Goal: Share content: Share content

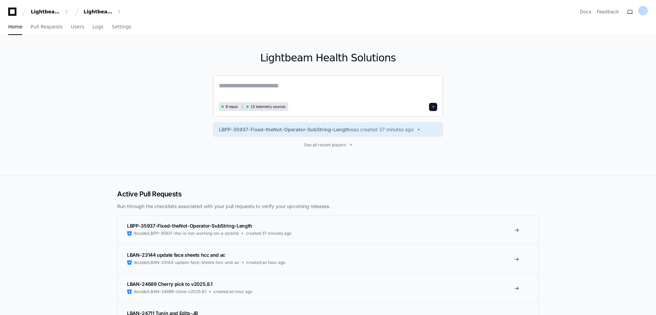
click at [256, 87] on textarea at bounding box center [328, 90] width 219 height 19
paste textarea "**********"
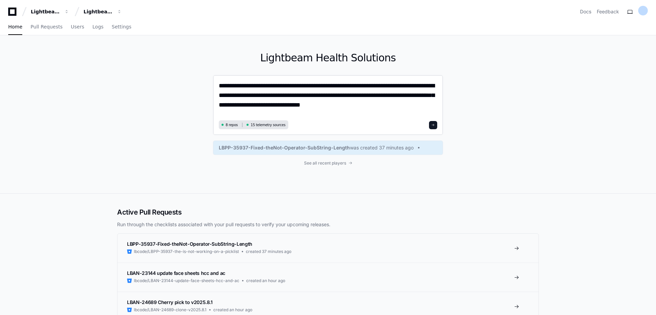
click at [252, 97] on textarea "**********" at bounding box center [328, 99] width 219 height 37
type textarea "**********"
click at [435, 125] on span at bounding box center [433, 124] width 3 height 3
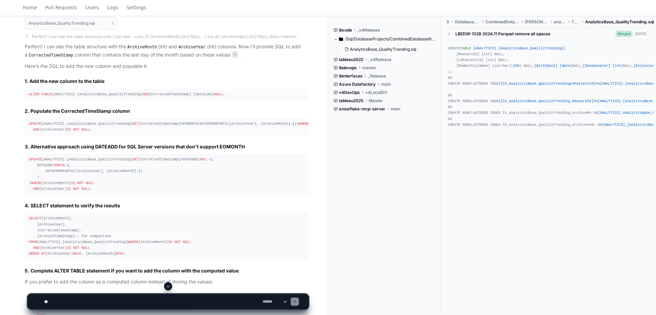
scroll to position [206, 0]
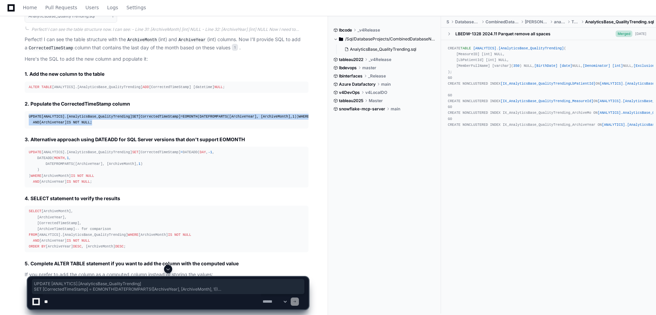
drag, startPoint x: 96, startPoint y: 139, endPoint x: 25, endPoint y: 124, distance: 72.8
click at [25, 124] on pre "UPDATE [ANALYTICS].[AnalyticsBase_QualityTrending] SET [CorrectedTimeStamp] = E…" at bounding box center [167, 119] width 284 height 17
click at [195, 125] on div "UPDATE [ANALYTICS].[AnalyticsBase_QualityTrending] SET [CorrectedTimeStamp] = E…" at bounding box center [167, 120] width 276 height 12
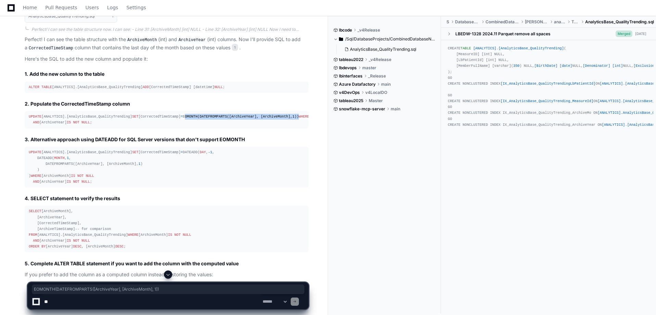
drag, startPoint x: 80, startPoint y: 127, endPoint x: 189, endPoint y: 127, distance: 108.9
click at [189, 125] on div "UPDATE [ANALYTICS].[AnalyticsBase_QualityTrending] SET [CorrectedTimeStamp] = E…" at bounding box center [167, 120] width 276 height 12
copy div "EOMONTH(DATEFROMPARTS([ArchiveYear], [ArchiveMonth], 1 ))"
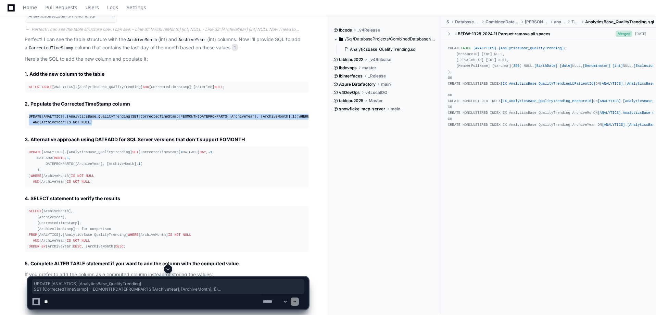
drag, startPoint x: 29, startPoint y: 121, endPoint x: 94, endPoint y: 140, distance: 67.3
click at [94, 125] on div "UPDATE [ANALYTICS].[AnalyticsBase_QualityTrending] SET [CorrectedTimeStamp] = E…" at bounding box center [167, 120] width 276 height 12
copy div "UPDATE [ANALYTICS].[AnalyticsBase_QualityTrending] SET [CorrectedTimeStamp] = E…"
click at [96, 125] on div "UPDATE [ANALYTICS].[AnalyticsBase_QualityTrending] SET [CorrectedTimeStamp] = E…" at bounding box center [167, 120] width 276 height 12
drag, startPoint x: 93, startPoint y: 140, endPoint x: 23, endPoint y: 123, distance: 72.4
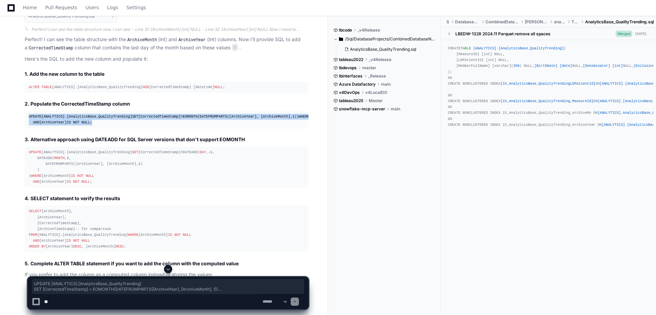
click at [23, 123] on div "AnalyticsBase_QualityTrending.sql 1 Perfect! I can see the table structure now.…" at bounding box center [160, 187] width 298 height 365
copy div "UPDATE [ANALYTICS].[AnalyticsBase_QualityTrending] SET [CorrectedTimeStamp] = E…"
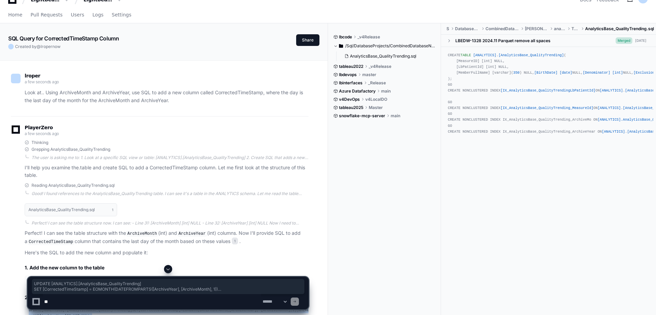
scroll to position [0, 0]
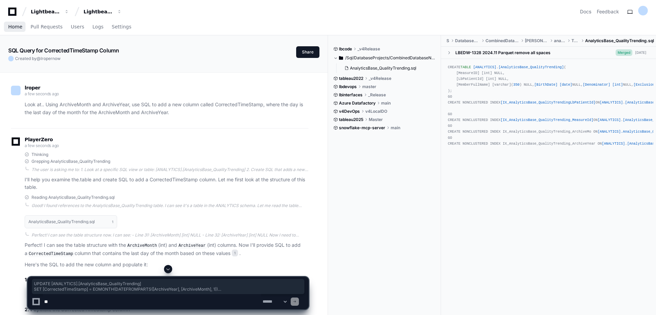
click at [18, 29] on span "Home" at bounding box center [15, 27] width 14 height 4
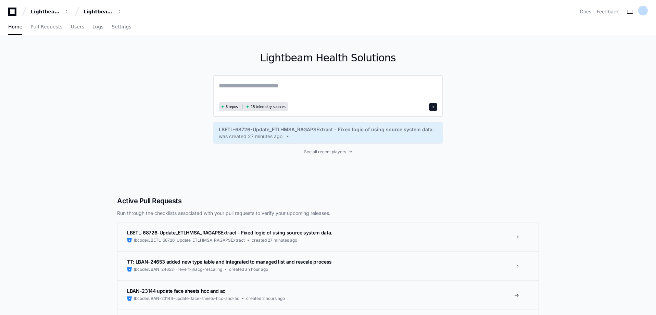
click at [286, 81] on textarea at bounding box center [328, 90] width 219 height 19
paste textarea "**********"
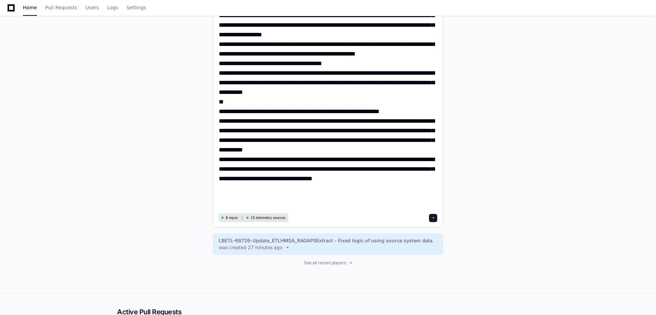
scroll to position [240, 0]
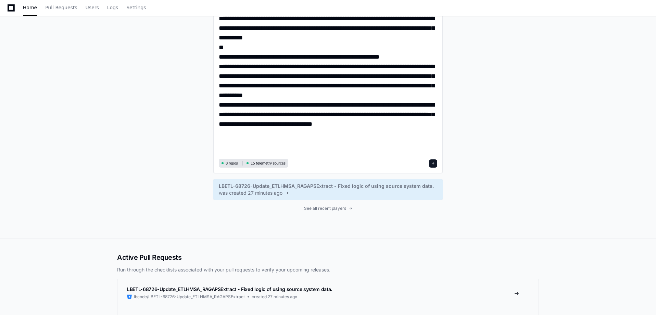
type textarea "**********"
click at [435, 162] on span at bounding box center [433, 163] width 3 height 3
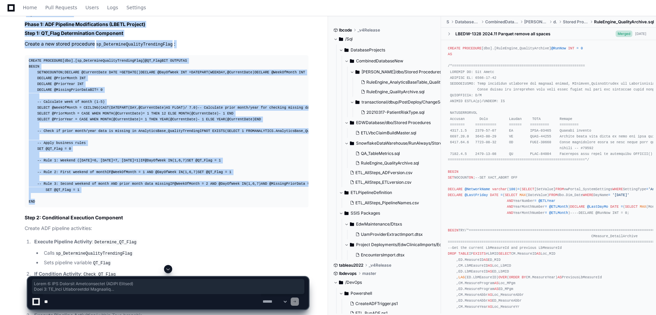
scroll to position [672, 0]
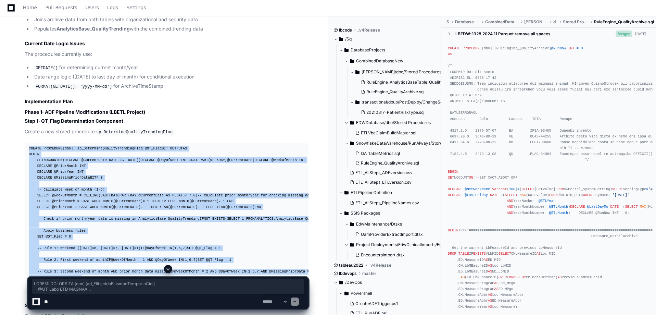
drag, startPoint x: 35, startPoint y: 164, endPoint x: 13, endPoint y: 149, distance: 26.4
copy div "CREATE PROCEDURE [dbo].[sp_DetermineQualityTrendingFlag] @QT_Flag BIT OUTPUT AS…"
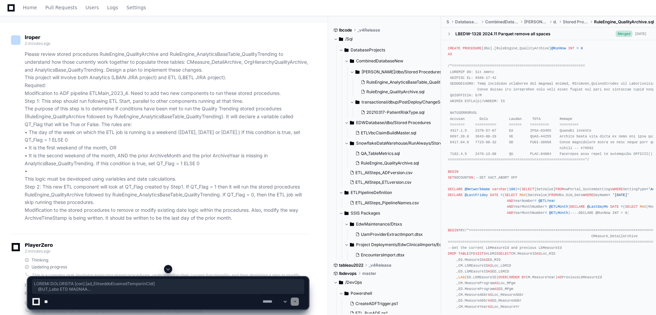
scroll to position [0, 0]
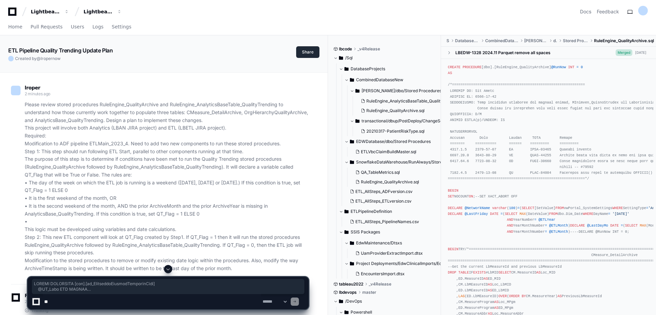
click at [303, 48] on button "Share" at bounding box center [307, 52] width 23 height 12
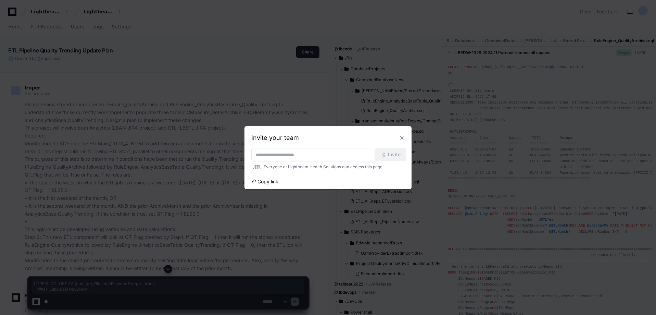
click at [269, 182] on span "Copy link" at bounding box center [268, 181] width 21 height 7
click at [299, 155] on input at bounding box center [311, 154] width 111 height 7
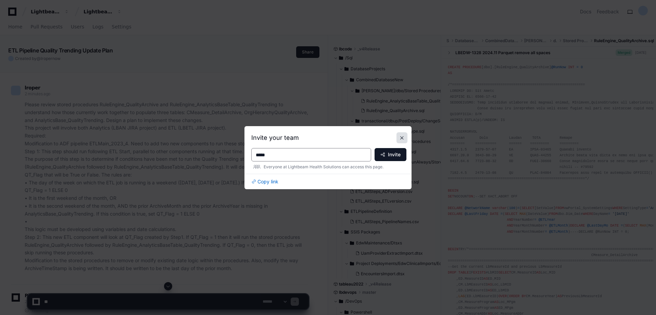
type input "*****"
click at [401, 138] on button at bounding box center [402, 137] width 11 height 11
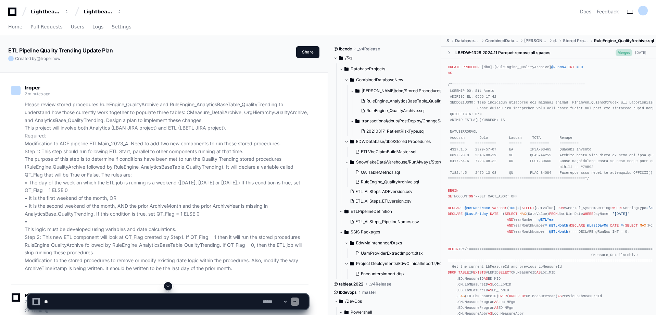
drag, startPoint x: 548, startPoint y: 10, endPoint x: 551, endPoint y: 13, distance: 4.1
click at [548, 10] on div "Lightbeam Health Lightbeam Health Solutions Docs Feedback" at bounding box center [328, 11] width 640 height 12
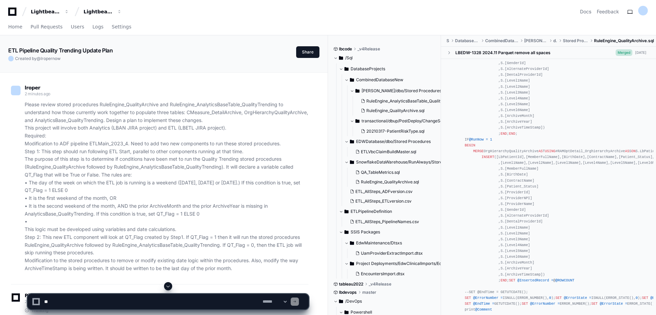
scroll to position [1507, 0]
click at [311, 52] on button "Share" at bounding box center [307, 52] width 23 height 12
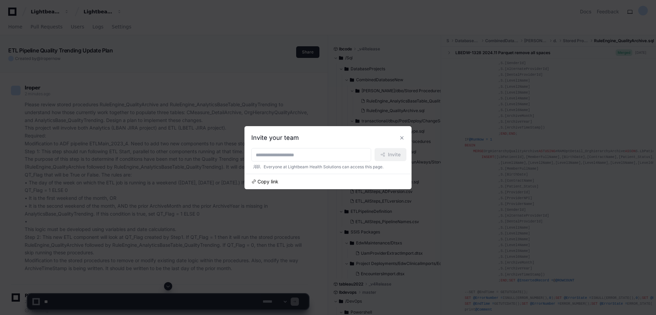
click at [268, 182] on span "Copy link" at bounding box center [268, 181] width 21 height 7
click at [400, 137] on button at bounding box center [402, 137] width 11 height 11
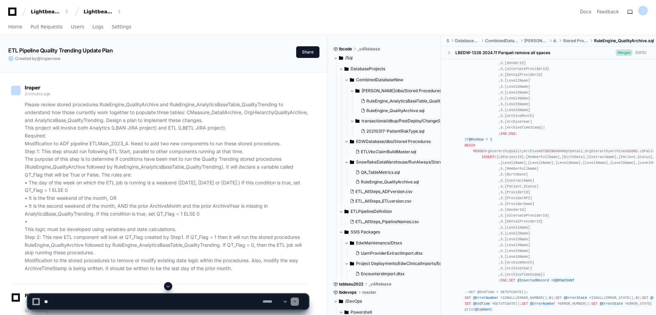
click at [137, 302] on textarea at bounding box center [152, 301] width 219 height 15
paste textarea "**********"
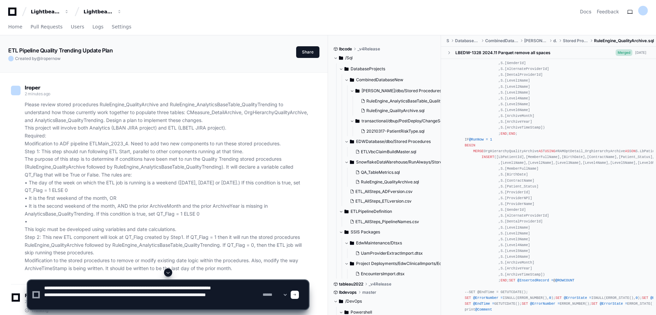
paste textarea "**********"
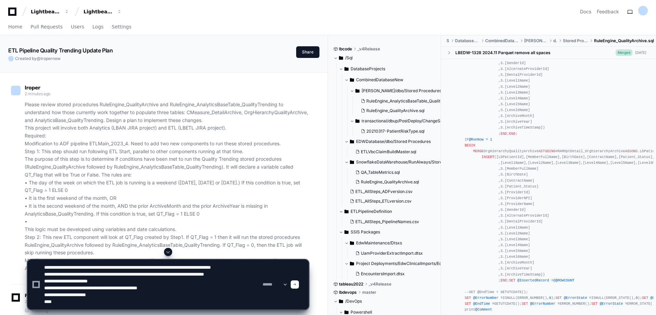
type textarea "**********"
click at [297, 284] on span at bounding box center [294, 284] width 3 height 3
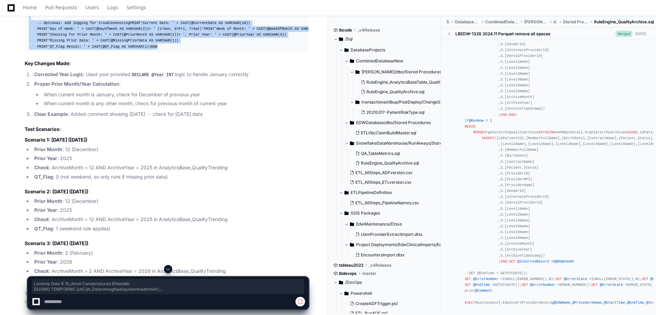
scroll to position [1959, 0]
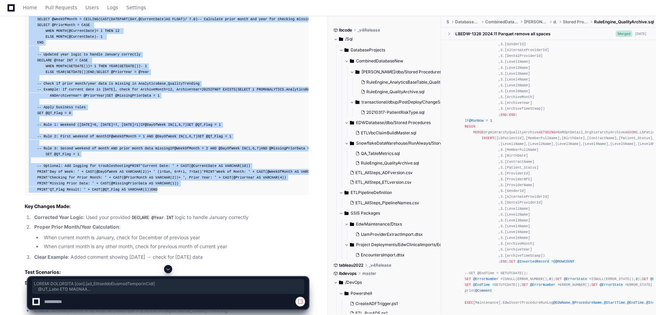
drag, startPoint x: 37, startPoint y: 242, endPoint x: -11, endPoint y: 99, distance: 151.2
copy div "CREATE PROCEDURE [dbo].[sp_DetermineQualityTrendingFlag] @QT_Flag BIT OUTPUT AS…"
